Goal: Task Accomplishment & Management: Manage account settings

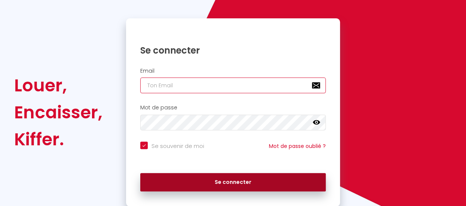
type input "[EMAIL_ADDRESS][DOMAIN_NAME]"
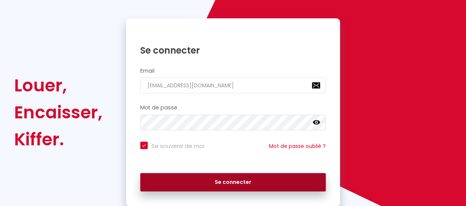
click at [245, 176] on button "Se connecter" at bounding box center [233, 182] width 186 height 19
checkbox input "true"
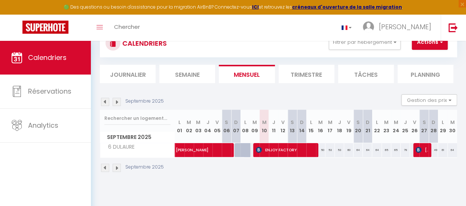
scroll to position [40, 0]
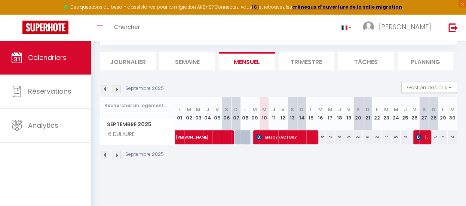
click at [190, 65] on li "Semaine" at bounding box center [187, 61] width 56 height 18
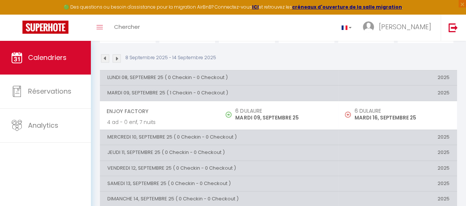
scroll to position [82, 0]
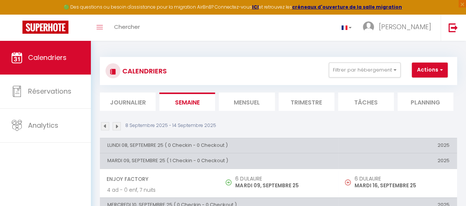
scroll to position [62, 0]
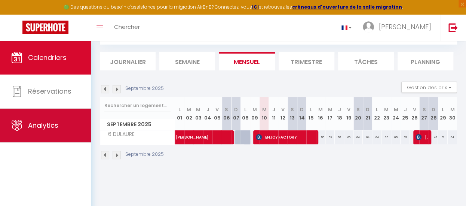
click at [46, 124] on span "Analytics" at bounding box center [43, 124] width 30 height 9
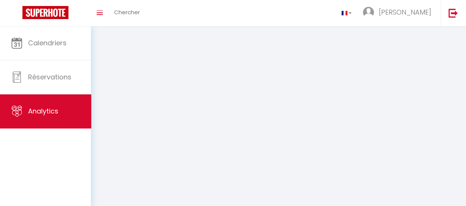
select select "2025"
select select "9"
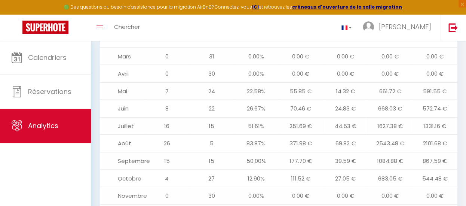
scroll to position [819, 0]
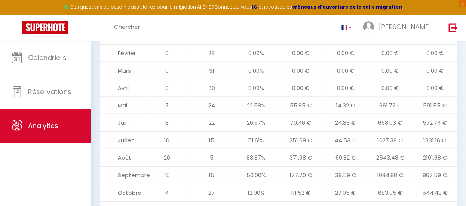
click at [126, 97] on td "Mai" at bounding box center [122, 106] width 45 height 18
click at [391, 97] on td "661.72 €" at bounding box center [390, 106] width 45 height 18
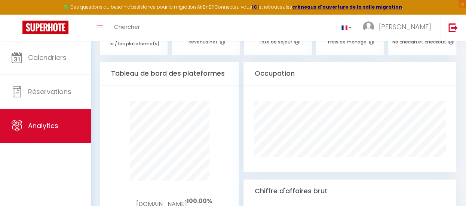
scroll to position [445, 0]
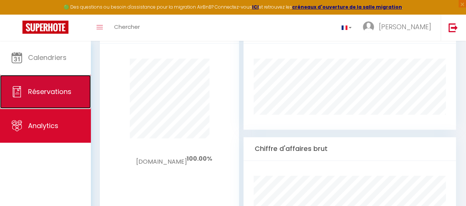
click at [73, 98] on link "Réservations" at bounding box center [45, 92] width 91 height 34
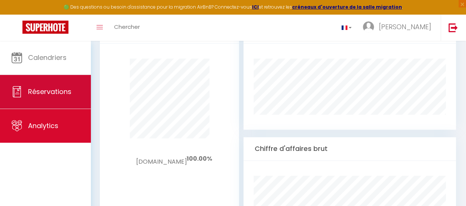
select select "not_cancelled"
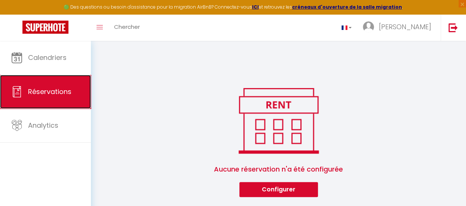
click at [32, 88] on span "Réservations" at bounding box center [49, 91] width 43 height 9
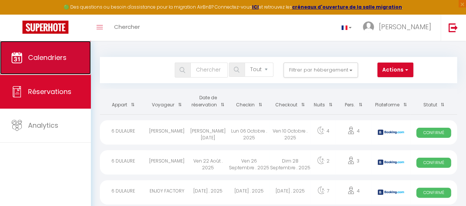
click at [61, 62] on span "Calendriers" at bounding box center [47, 57] width 39 height 9
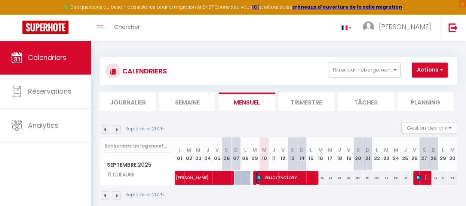
click at [280, 179] on span "ENJOY FACTORY" at bounding box center [285, 177] width 59 height 14
select select "OK"
select select "0"
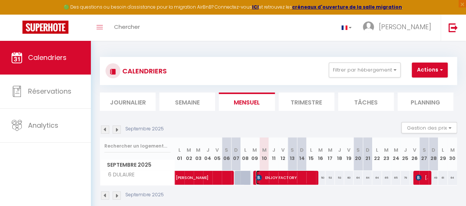
select select "1"
select select
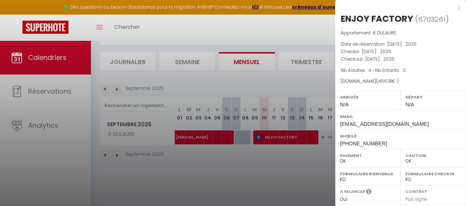
drag, startPoint x: 389, startPoint y: 75, endPoint x: 414, endPoint y: 77, distance: 25.1
click at [401, 76] on div "Appartement : 6 DULAURE Date de réservation : Mar 09 Septembre . 2025 Checkin :…" at bounding box center [400, 57] width 131 height 56
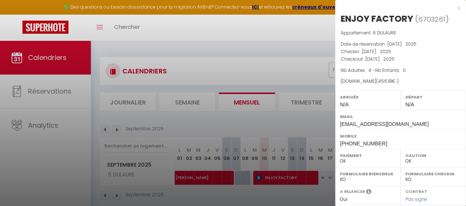
click at [202, 172] on div at bounding box center [233, 103] width 466 height 206
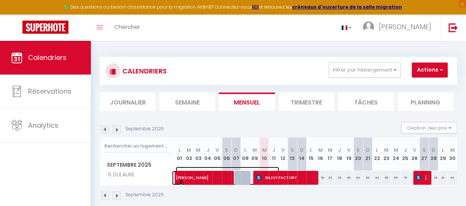
click at [197, 180] on span "[PERSON_NAME]" at bounding box center [227, 174] width 103 height 14
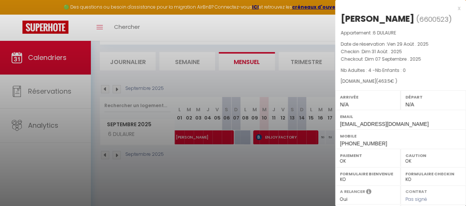
click at [274, 137] on div at bounding box center [233, 103] width 466 height 206
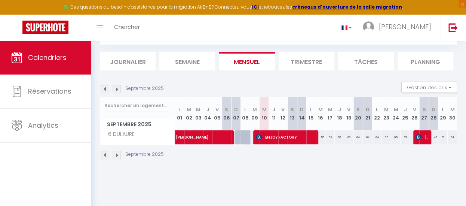
click at [214, 62] on li "Semaine" at bounding box center [187, 61] width 56 height 18
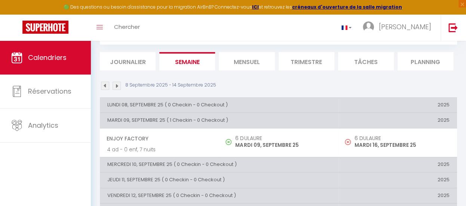
drag, startPoint x: 141, startPoint y: 135, endPoint x: 205, endPoint y: 137, distance: 63.3
click at [143, 135] on span "ENJOY FACTORY" at bounding box center [159, 138] width 105 height 14
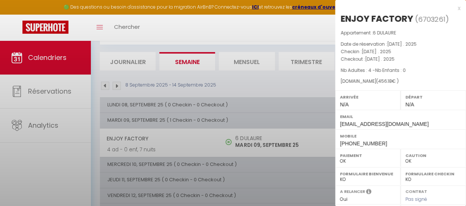
click at [262, 137] on div at bounding box center [233, 103] width 466 height 206
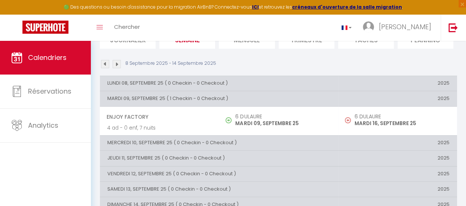
scroll to position [82, 0]
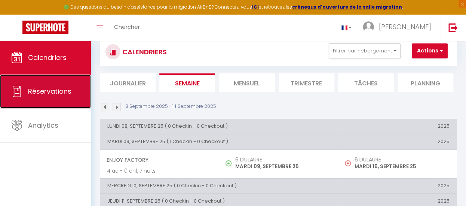
click at [37, 95] on span "Réservations" at bounding box center [49, 90] width 43 height 9
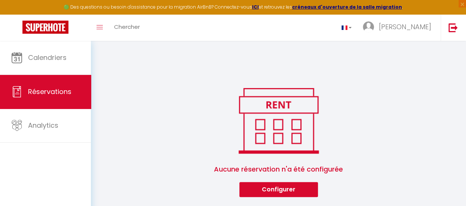
scroll to position [385, 0]
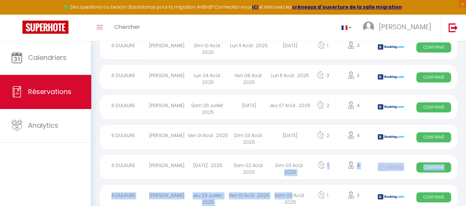
drag, startPoint x: 292, startPoint y: 190, endPoint x: 267, endPoint y: 152, distance: 45.8
click at [0, 0] on tbody "6 DULAURE MAZOUNI MOHAMED Sam 16 Août . 2025 Lun 06 Octobre . 2025 Ven 10 Octob…" at bounding box center [0, 0] width 0 height 0
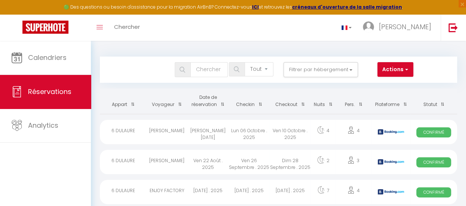
scroll to position [0, 0]
click at [176, 186] on div "ENJOY FACTORY" at bounding box center [166, 192] width 41 height 24
select select "OK"
select select "0"
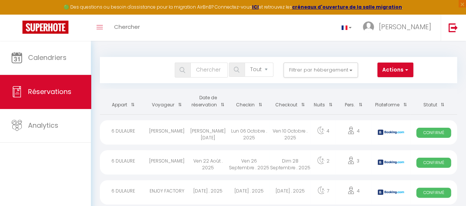
select select "0"
select select "1"
select select
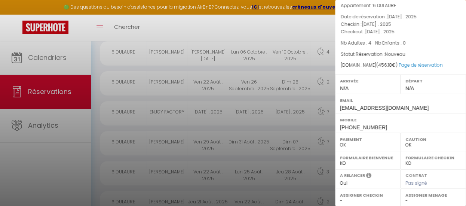
scroll to position [312, 0]
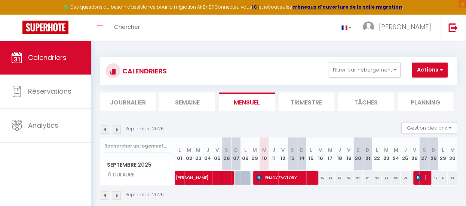
click at [288, 123] on div "Septembre 2025 Gestion des prix Nb Nuits minimum Règles Disponibilité" at bounding box center [278, 129] width 357 height 15
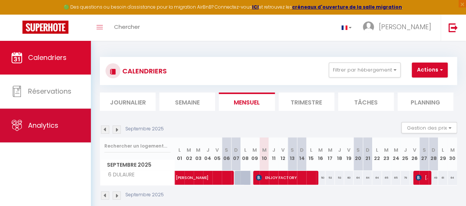
click at [49, 123] on span "Analytics" at bounding box center [43, 124] width 30 height 9
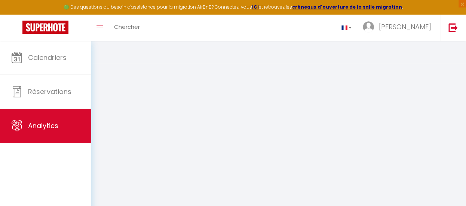
select select "2025"
select select "9"
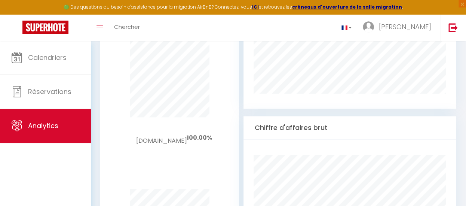
scroll to position [445, 0]
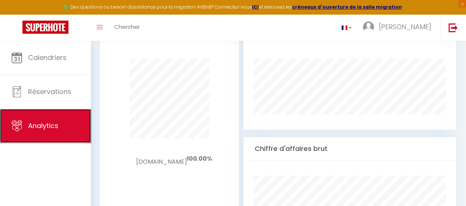
click at [51, 129] on span "Analytics" at bounding box center [43, 125] width 30 height 9
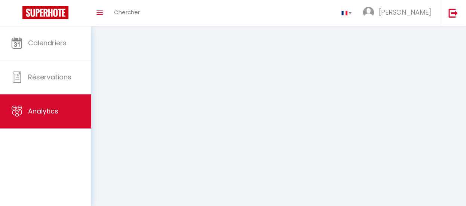
select select "2025"
select select "9"
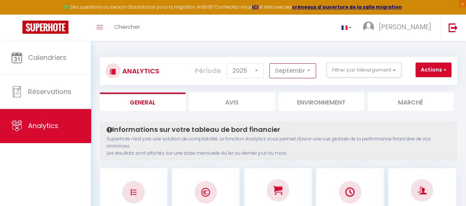
click at [286, 72] on select "Janvier Février Mars Avril Mai Juin Juillet Août Septembre Octobre Novembre Déc…" at bounding box center [292, 70] width 47 height 15
click at [190, 147] on p "Superhote n'est pas une solution de comptabilité. La fonction Analytics vous pe…" at bounding box center [279, 145] width 344 height 21
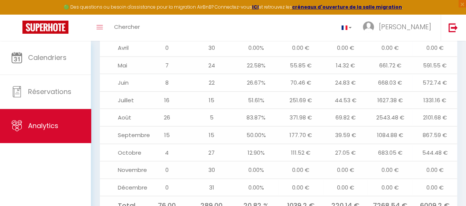
scroll to position [881, 0]
